Goal: Task Accomplishment & Management: Complete application form

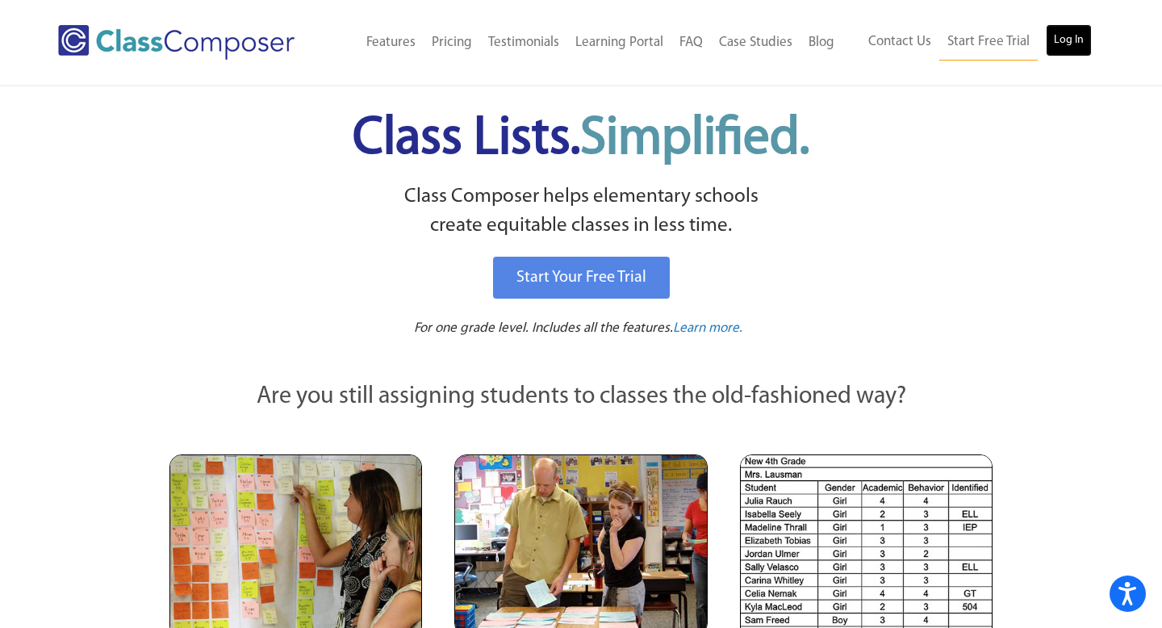
click at [1068, 40] on link "Log In" at bounding box center [1069, 40] width 46 height 32
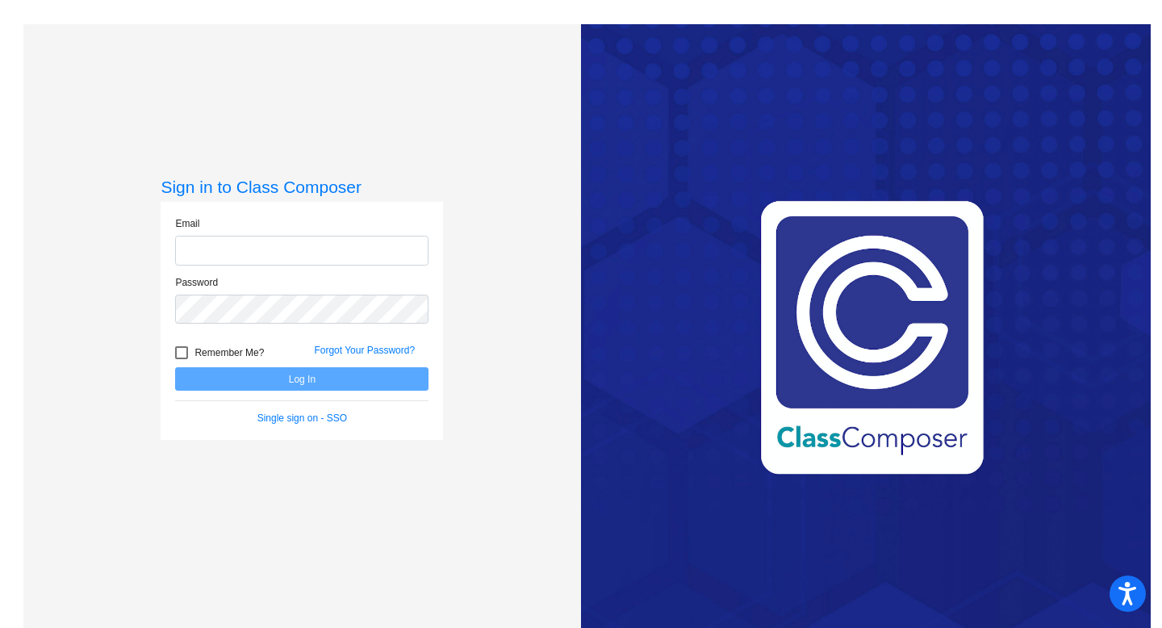
type input "echin@sd25.org"
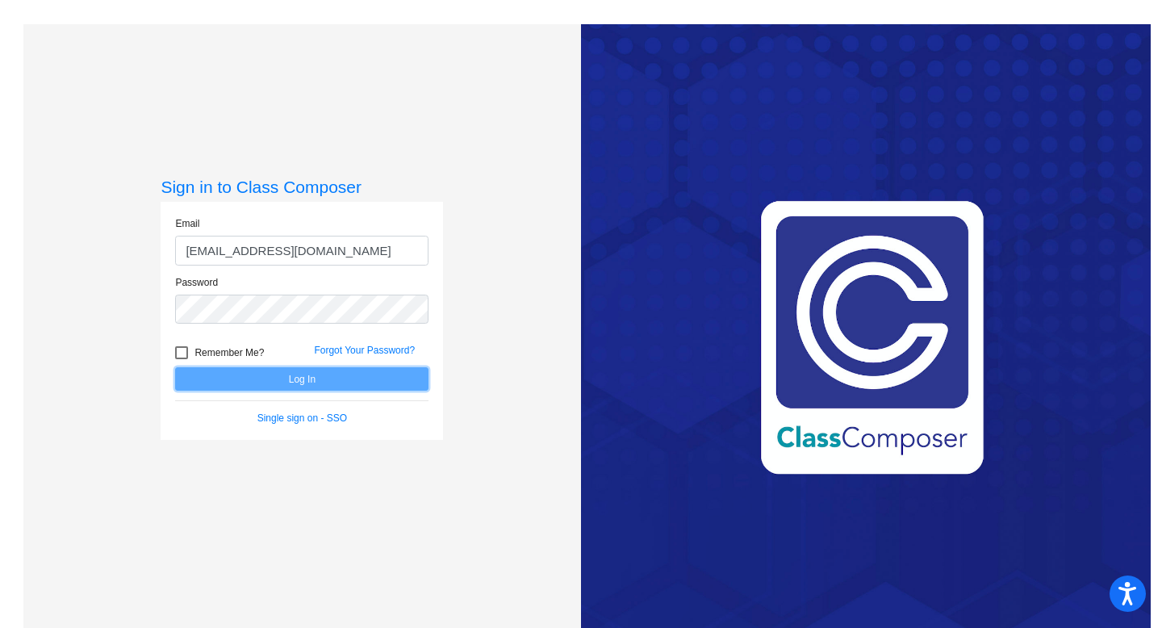
click at [301, 385] on button "Log In" at bounding box center [301, 378] width 253 height 23
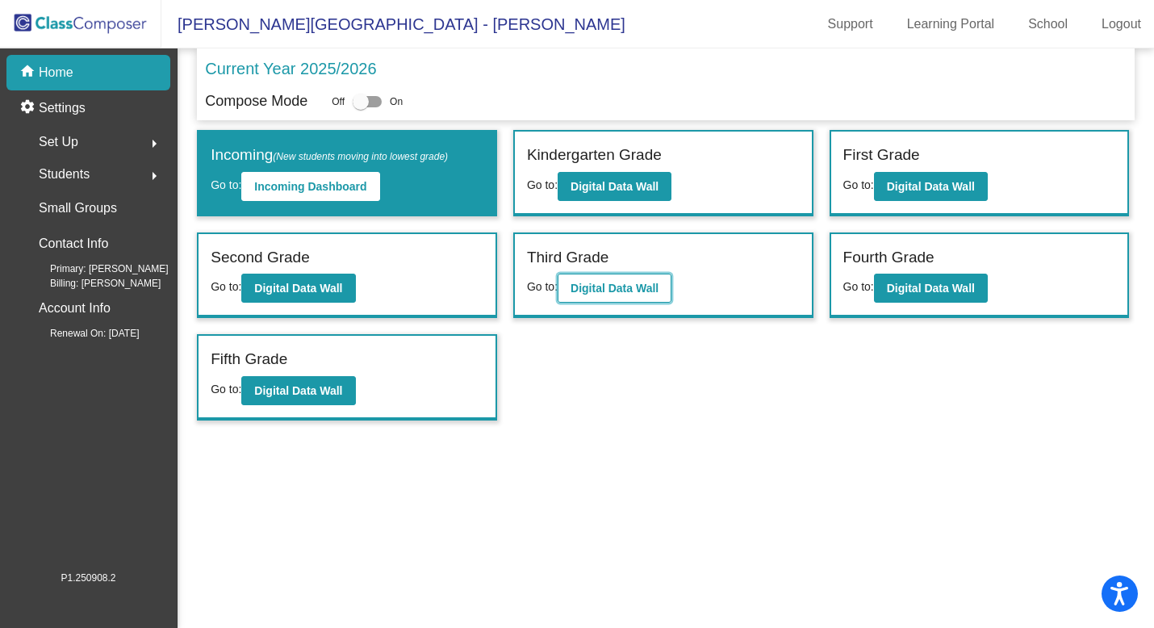
click at [621, 290] on b "Digital Data Wall" at bounding box center [615, 288] width 88 height 13
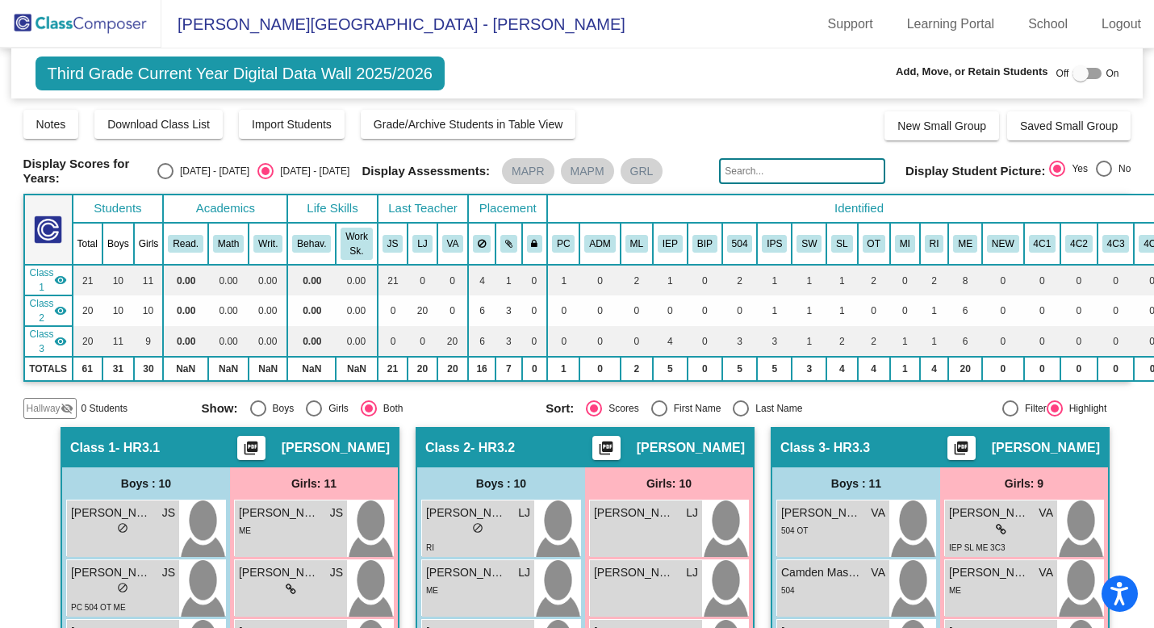
click at [1072, 74] on div at bounding box center [1080, 73] width 16 height 16
checkbox input "true"
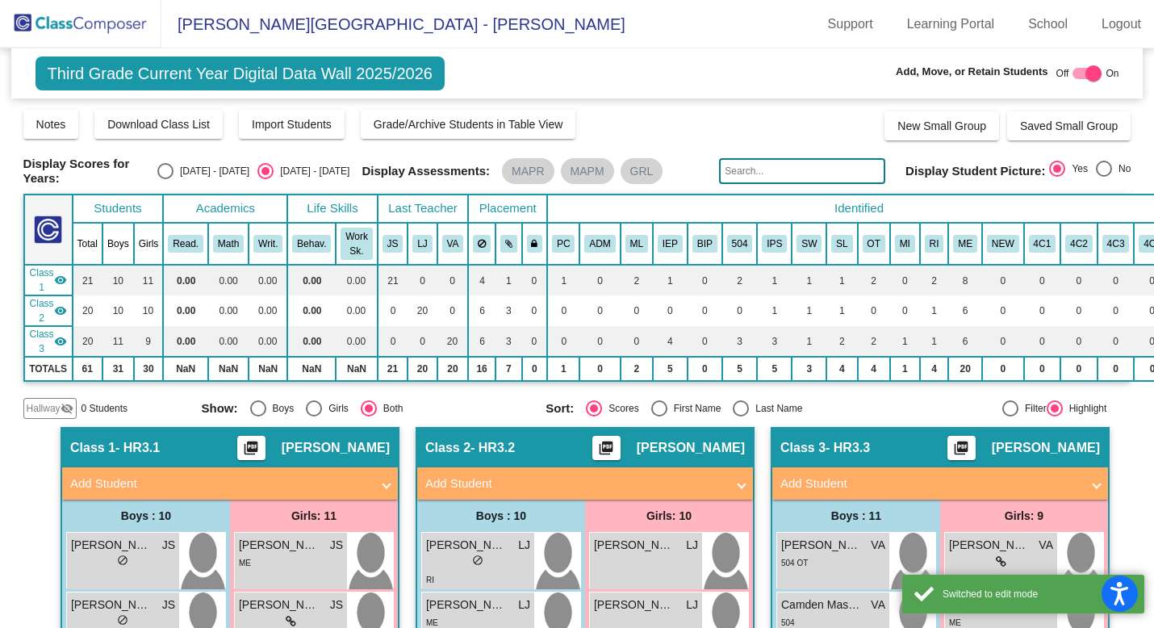
click at [49, 411] on span "Hallway" at bounding box center [44, 408] width 34 height 15
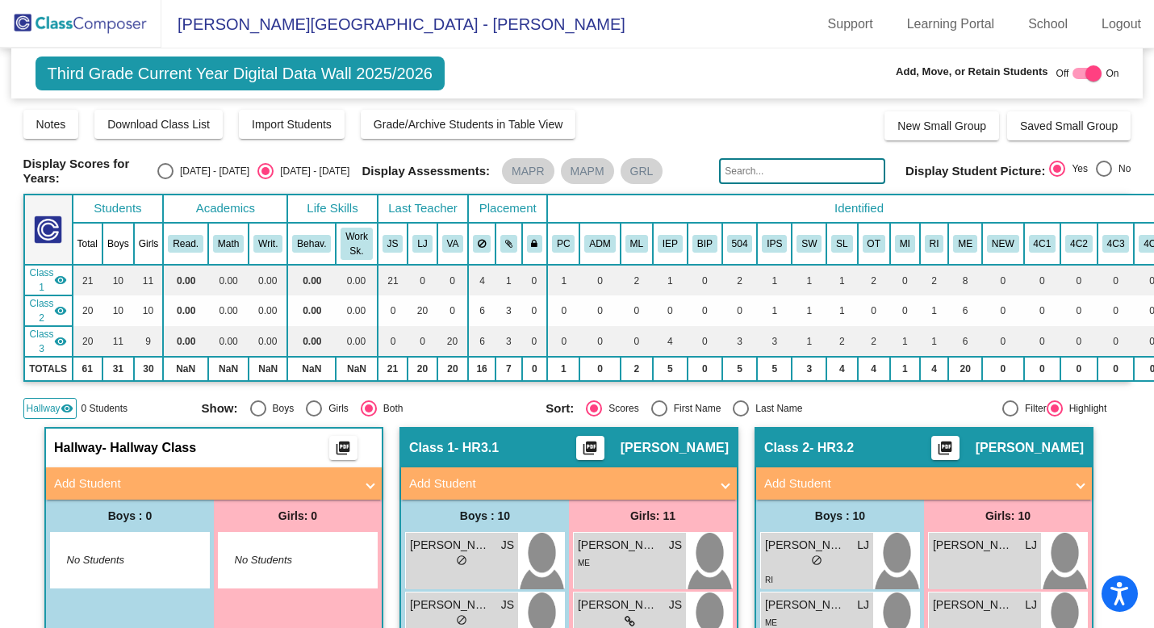
click at [93, 493] on mat-expansion-panel-header "Add Student" at bounding box center [214, 483] width 336 height 32
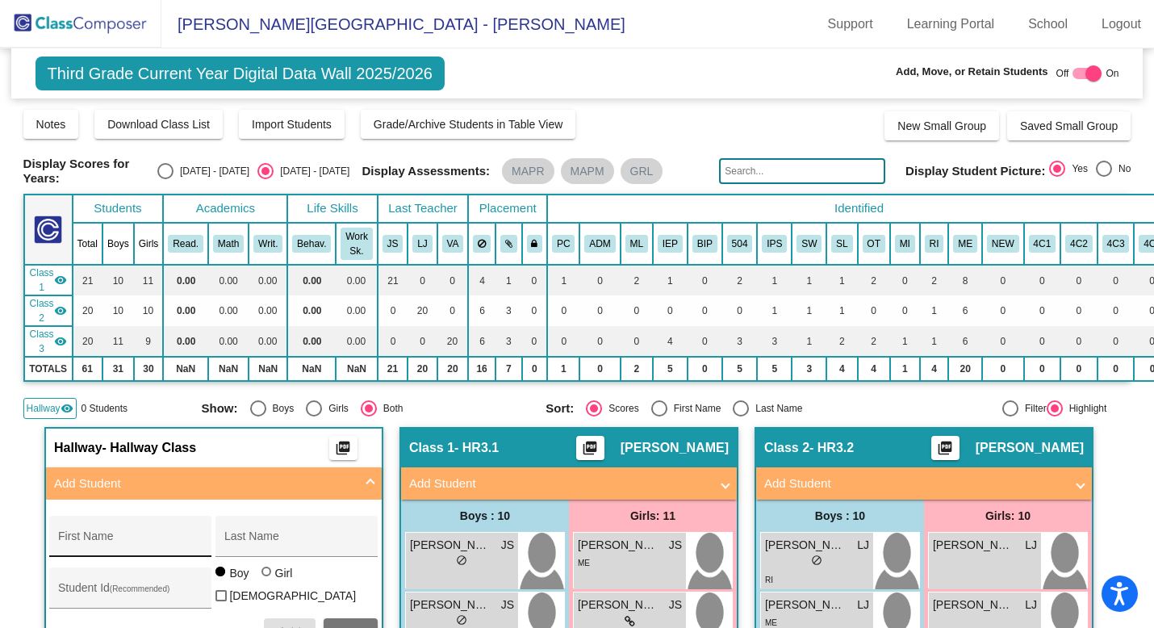
click at [90, 545] on input "First Name" at bounding box center [130, 542] width 145 height 13
type input "Connor"
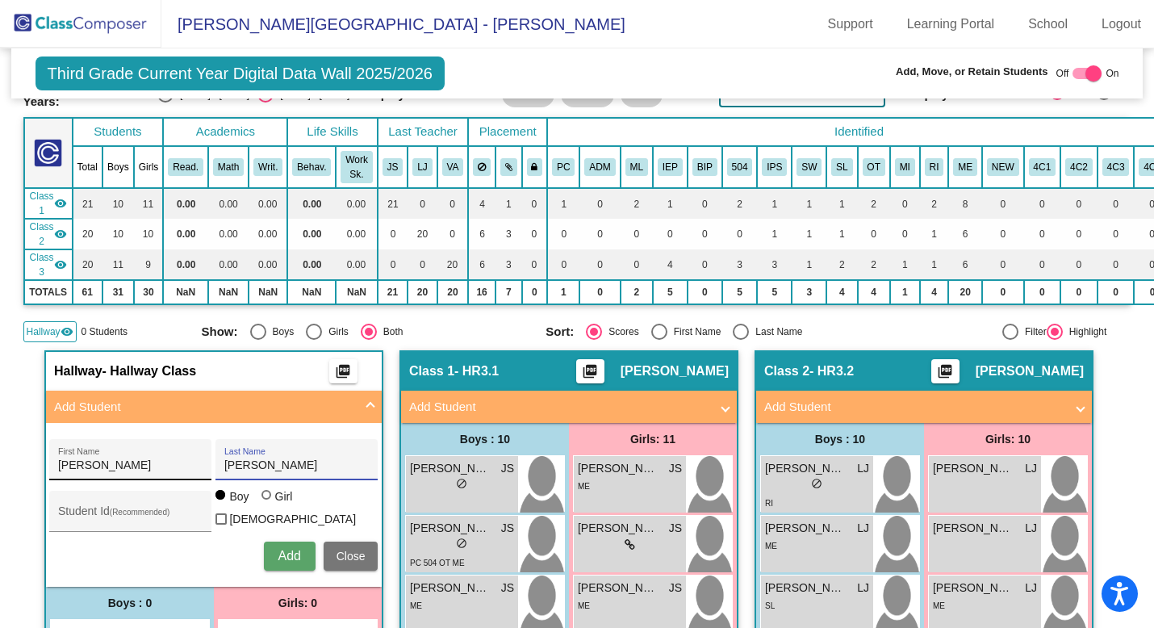
scroll to position [80, 0]
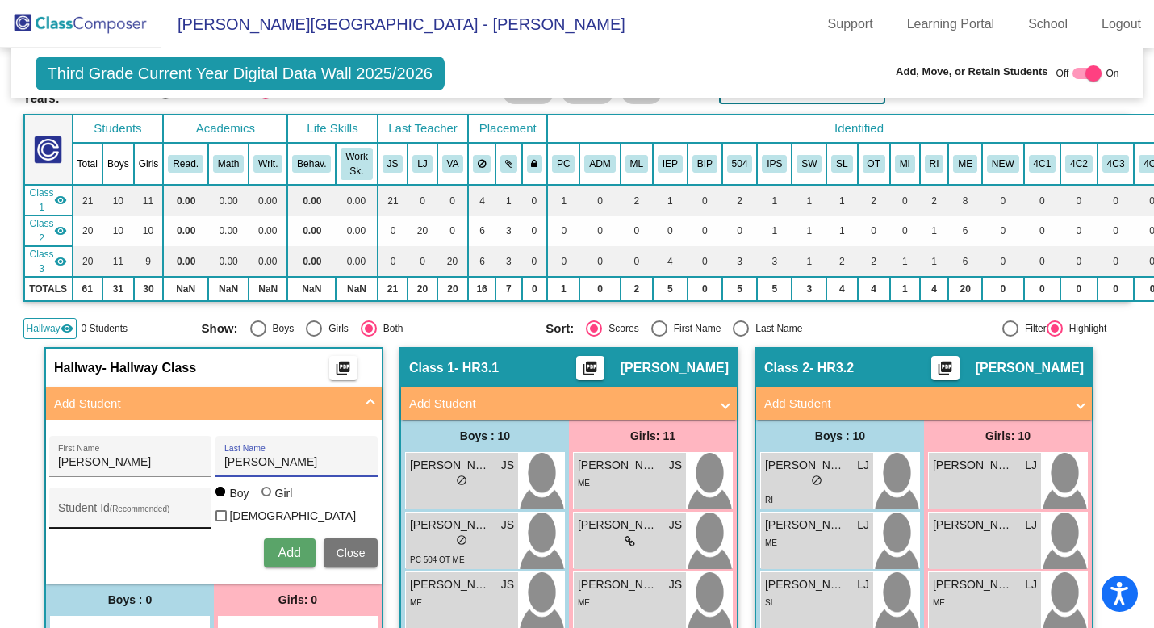
type input "Krzysczak"
click at [124, 508] on input "Student Id (Recommended)" at bounding box center [130, 514] width 145 height 13
type input "1331082"
click at [284, 549] on span "Add" at bounding box center [289, 553] width 23 height 14
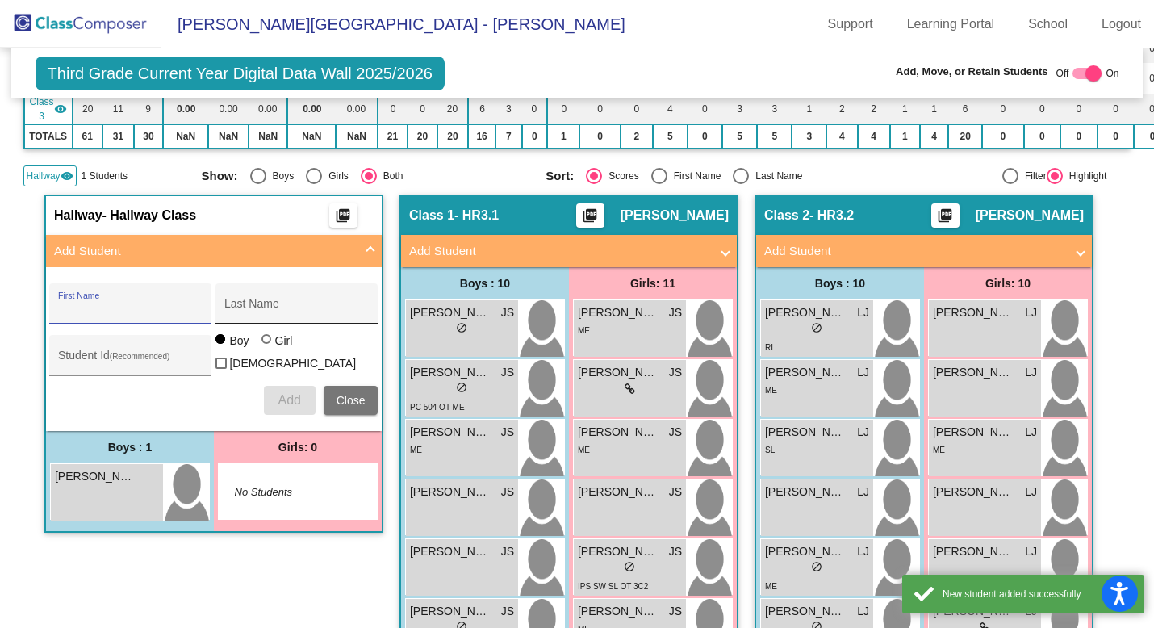
scroll to position [235, 0]
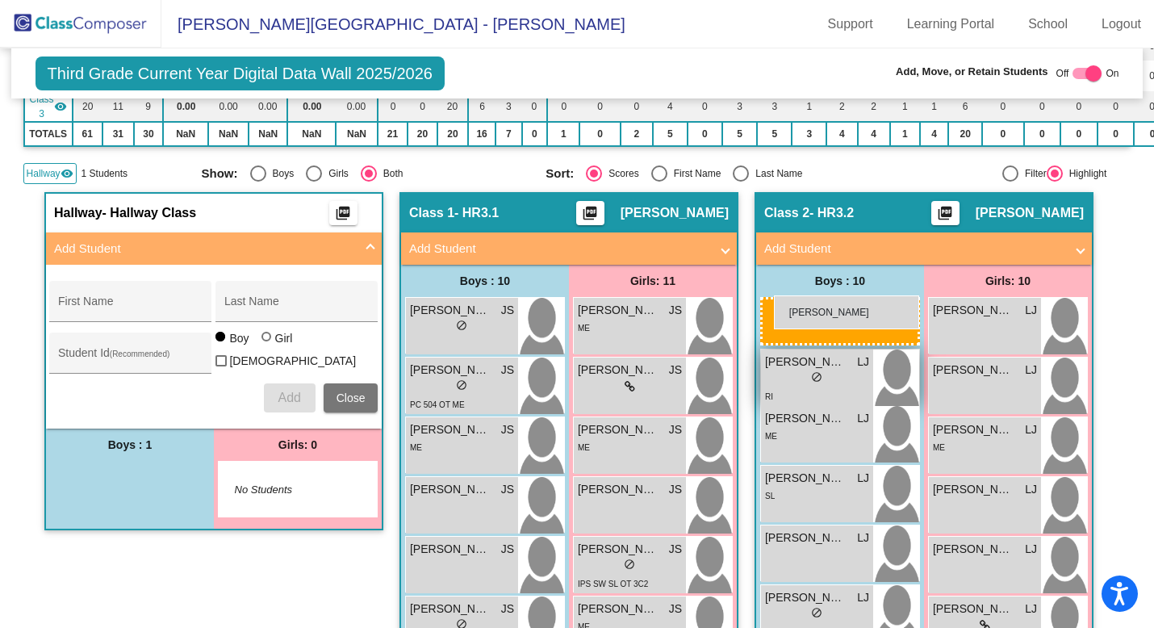
drag, startPoint x: 98, startPoint y: 478, endPoint x: 776, endPoint y: 296, distance: 701.8
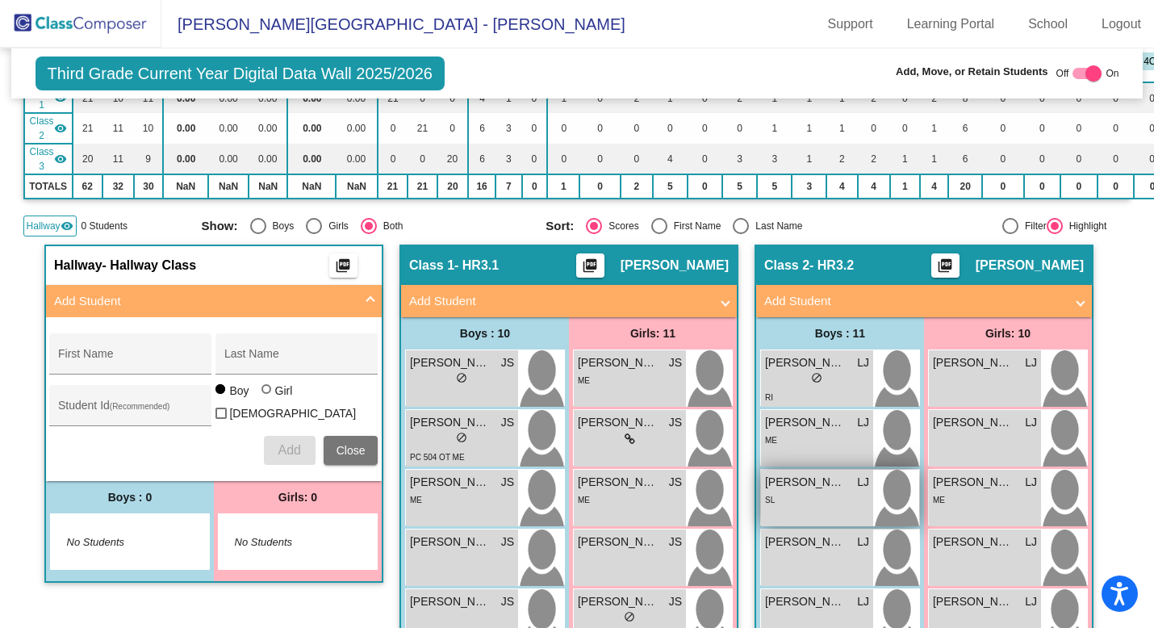
scroll to position [0, 0]
